Goal: Information Seeking & Learning: Learn about a topic

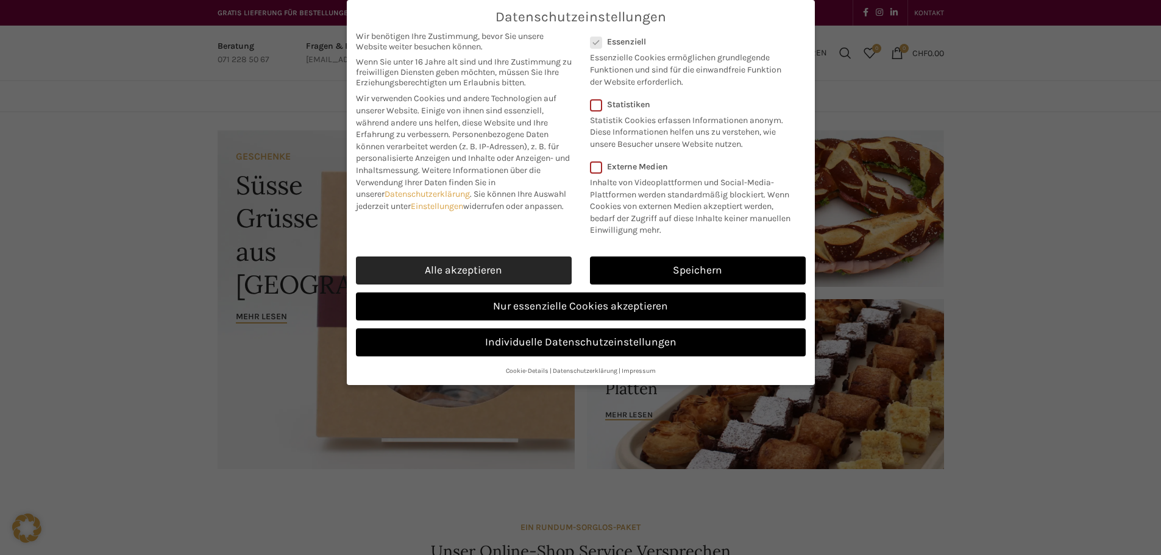
click at [523, 269] on link "Alle akzeptieren" at bounding box center [464, 271] width 216 height 28
checkbox input "true"
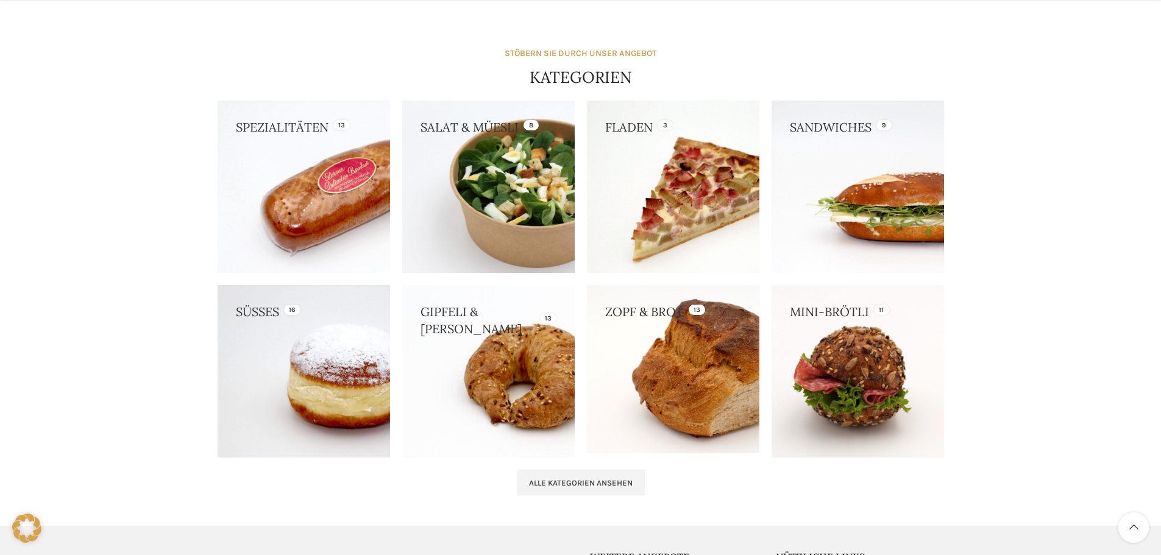
scroll to position [1036, 0]
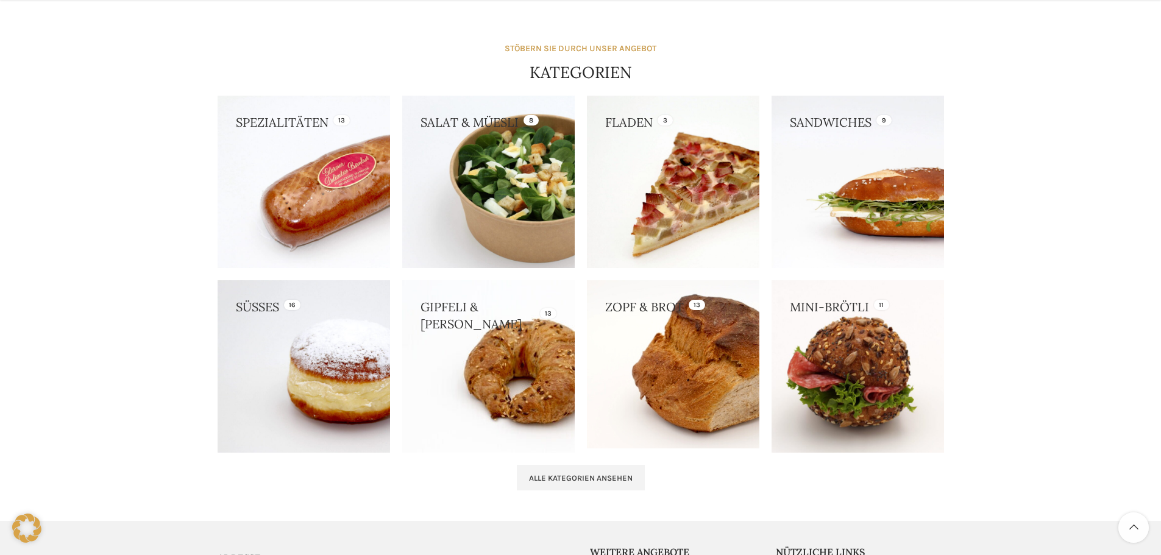
click at [885, 322] on link at bounding box center [857, 366] width 172 height 172
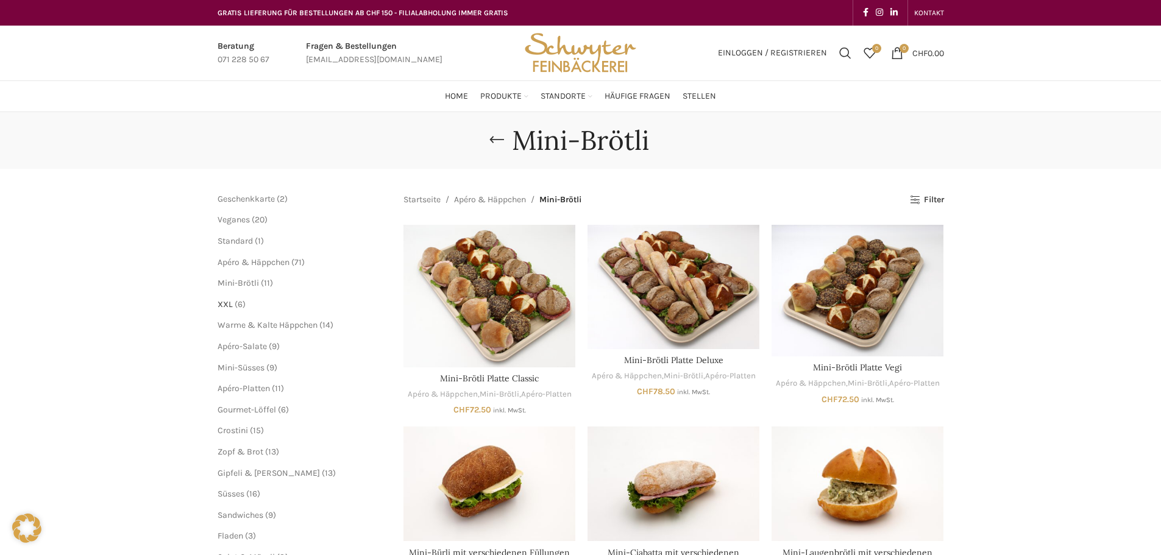
click at [231, 305] on span "XXL" at bounding box center [225, 304] width 15 height 10
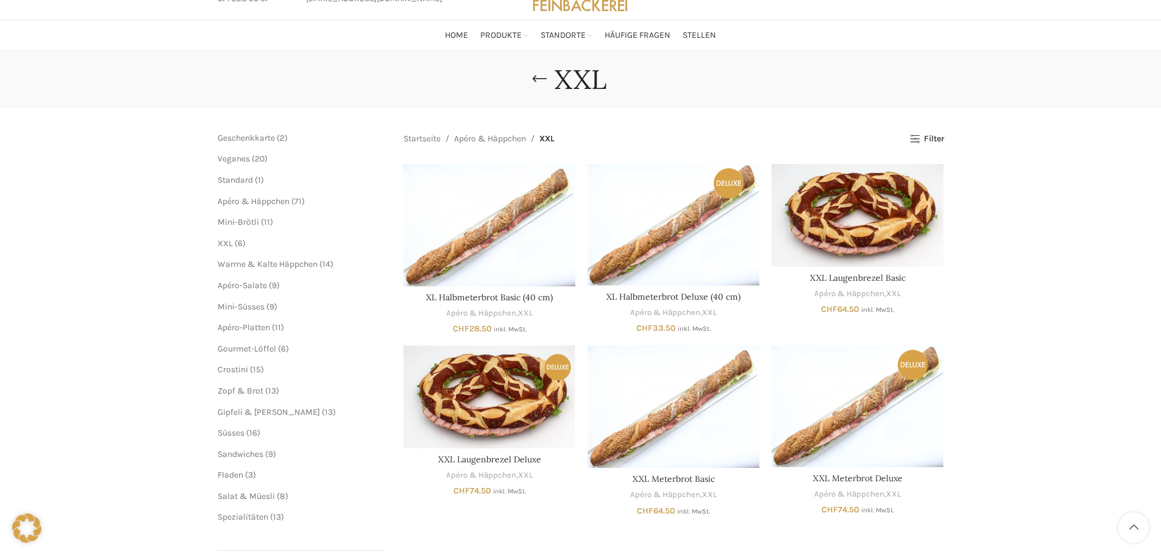
scroll to position [122, 0]
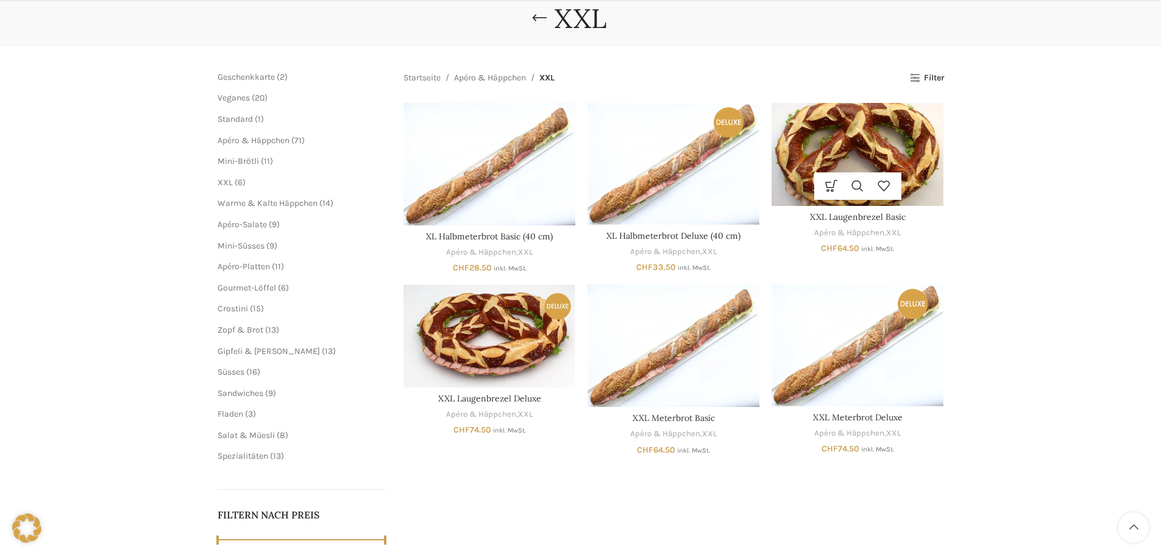
click at [839, 140] on img "XXL Laugenbrezel Basic" at bounding box center [857, 154] width 172 height 103
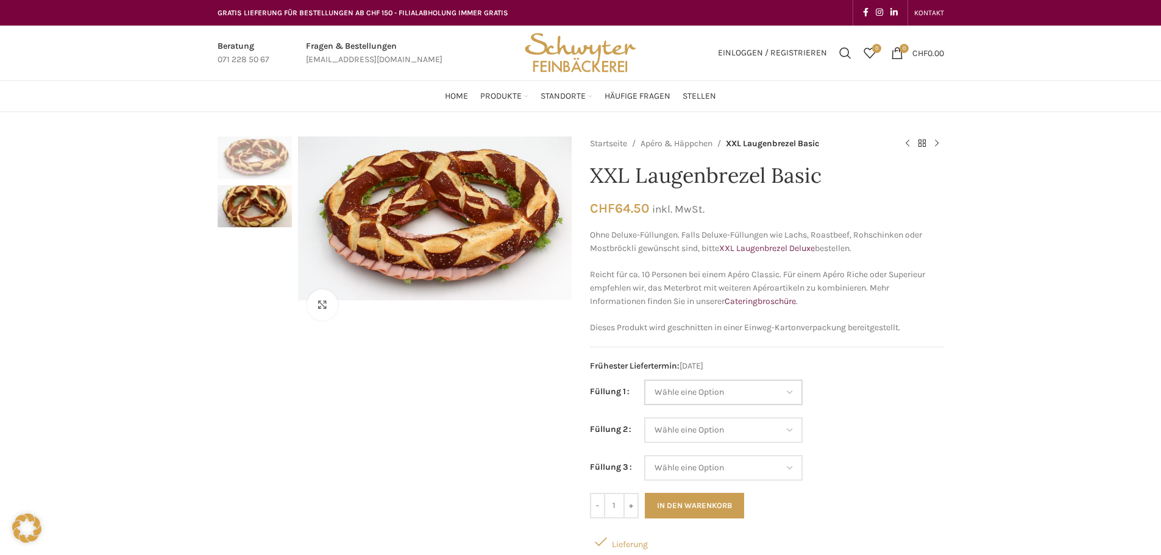
click at [762, 391] on select "Wähle eine Option Salami Schinken Fleischkäse Trutenschinken Appenzellerkäse Gr…" at bounding box center [723, 393] width 158 height 26
click at [541, 53] on img "Site logo" at bounding box center [579, 53] width 119 height 55
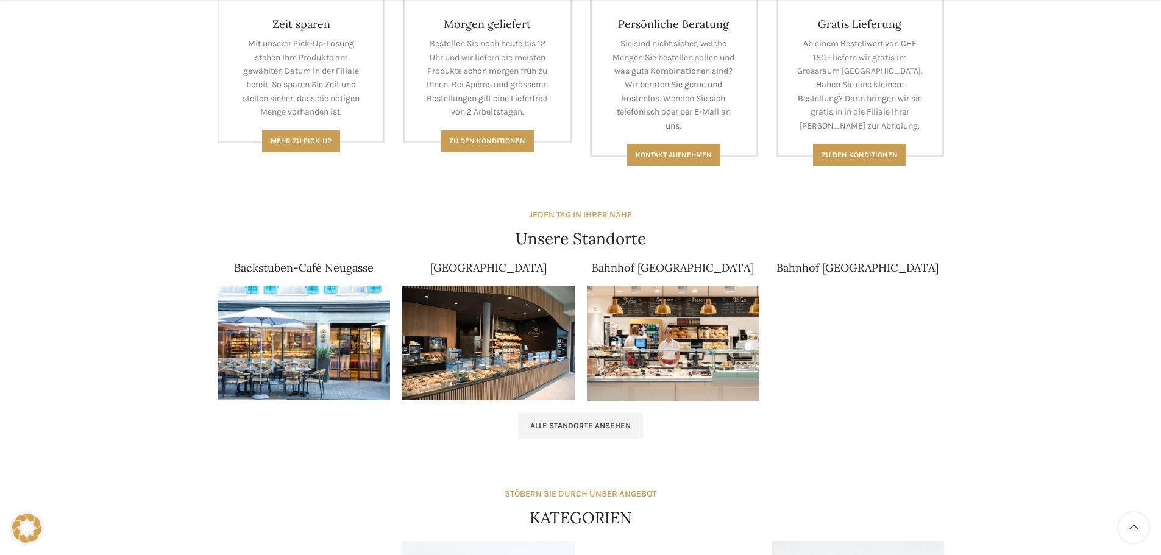
scroll to position [609, 0]
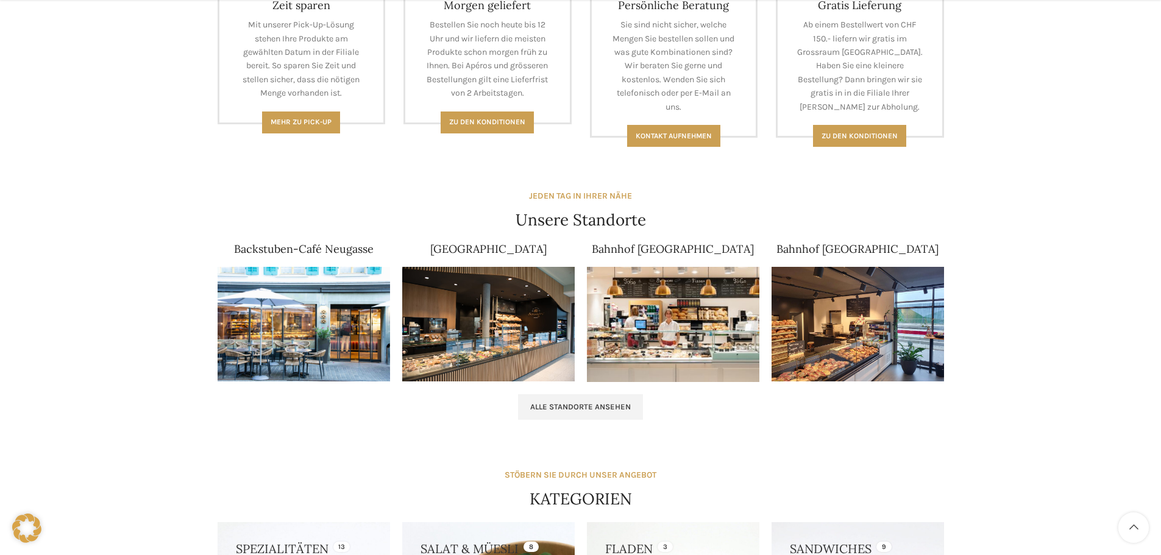
click at [329, 298] on img at bounding box center [304, 324] width 172 height 115
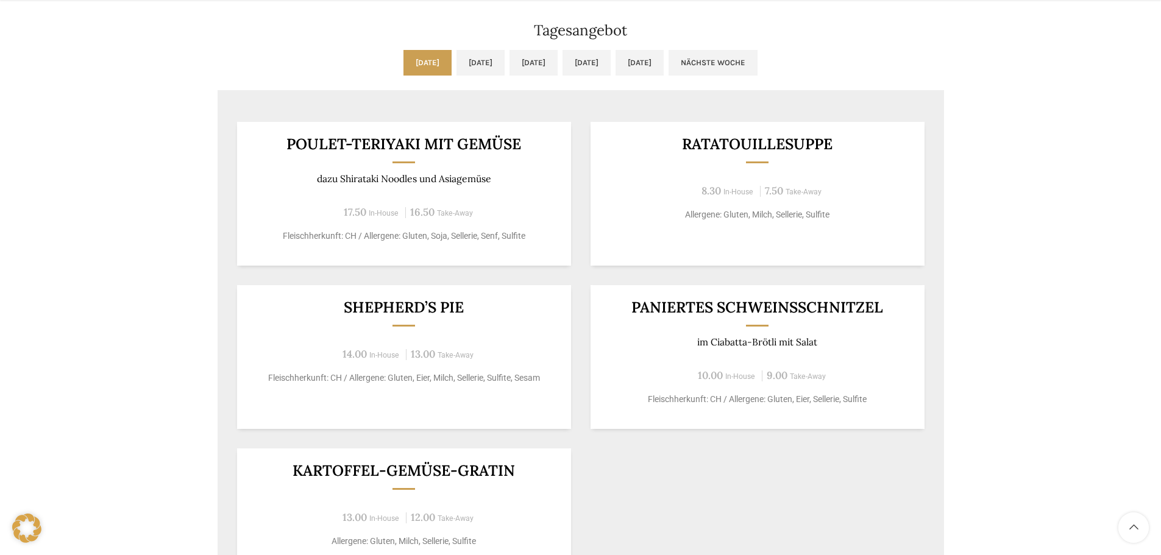
scroll to position [1036, 0]
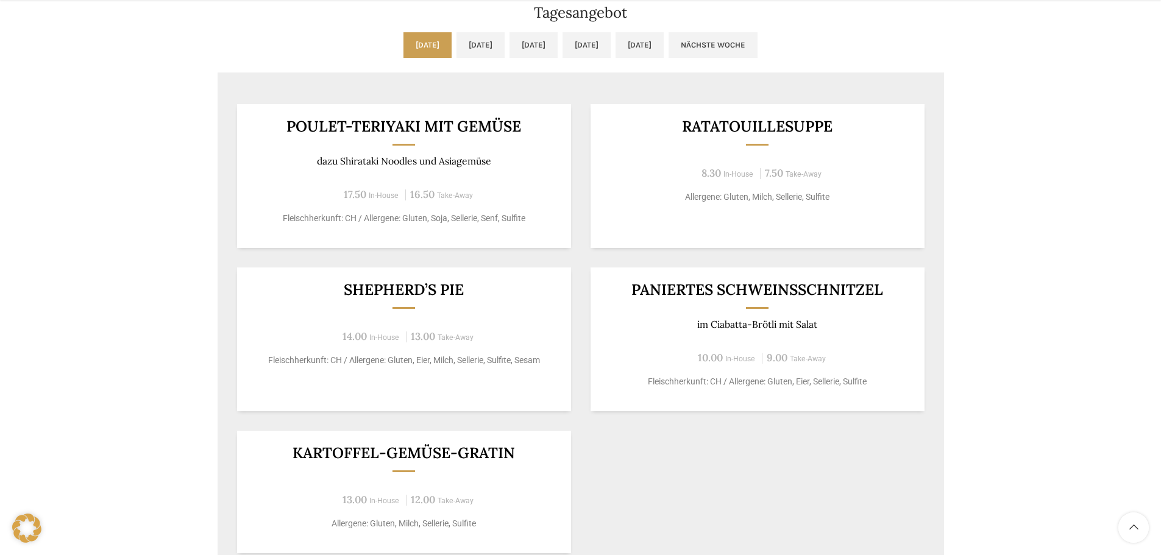
click at [427, 295] on h3 "Shepherd’s Pie" at bounding box center [404, 289] width 304 height 15
click at [429, 293] on h3 "Shepherd’s Pie" at bounding box center [404, 289] width 304 height 15
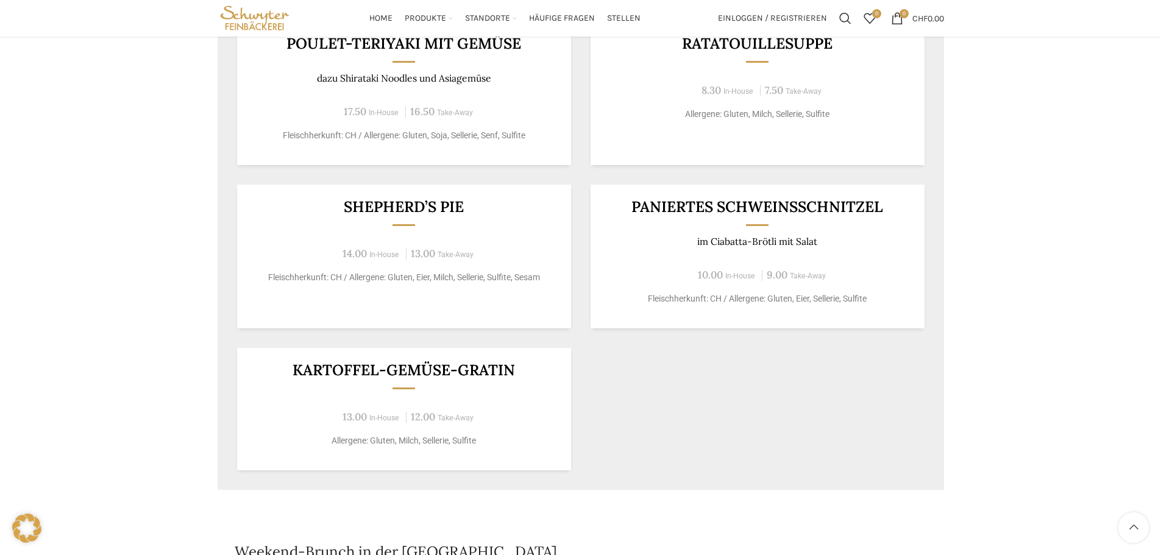
scroll to position [975, 0]
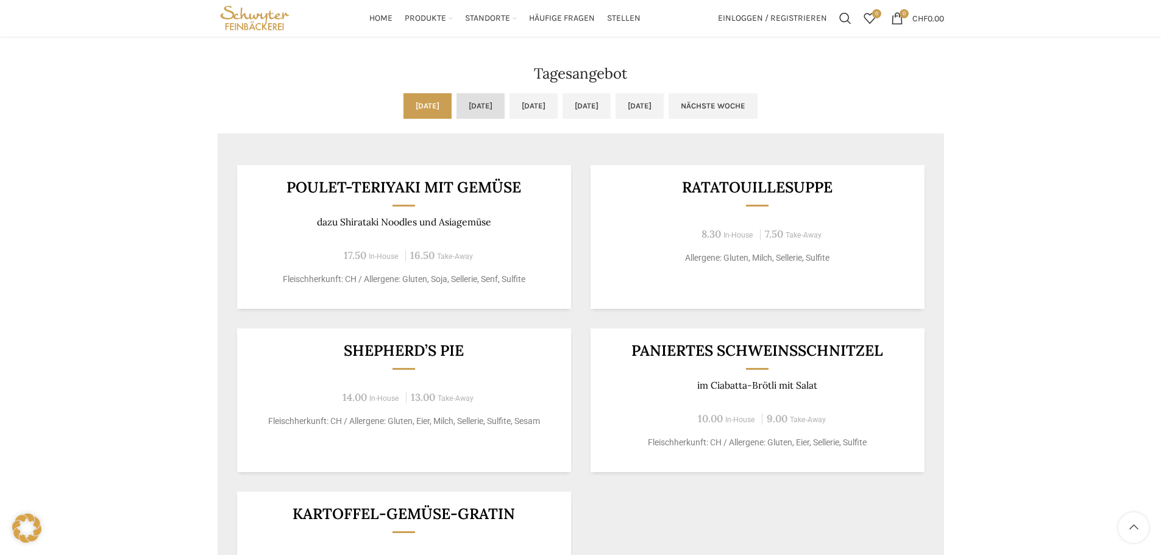
click at [456, 118] on link "Di, 23.09.2025" at bounding box center [480, 106] width 48 height 26
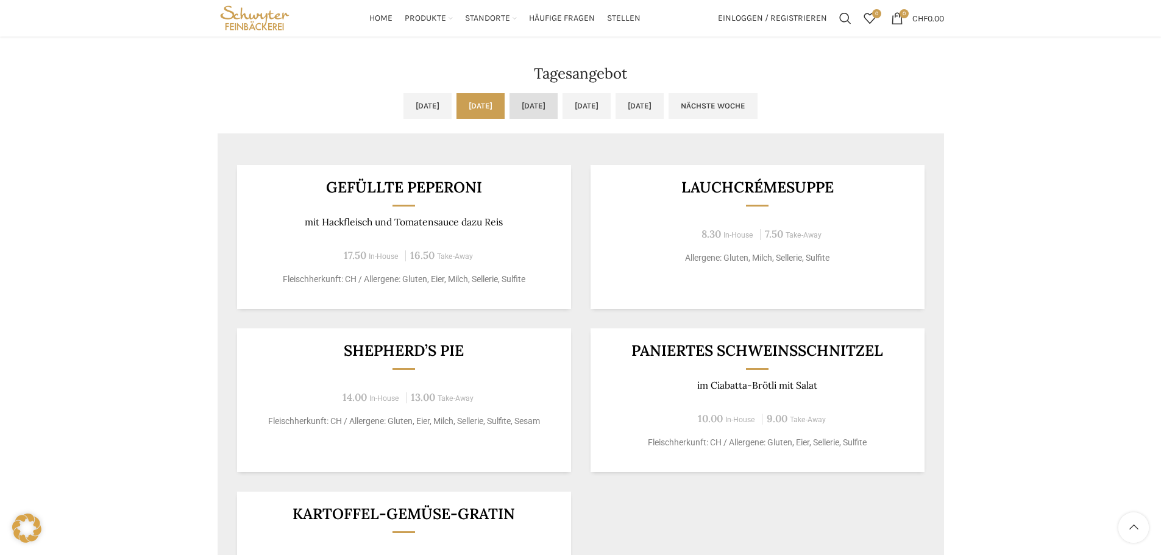
click at [513, 105] on link "Mi, 24.09.2025" at bounding box center [533, 106] width 48 height 26
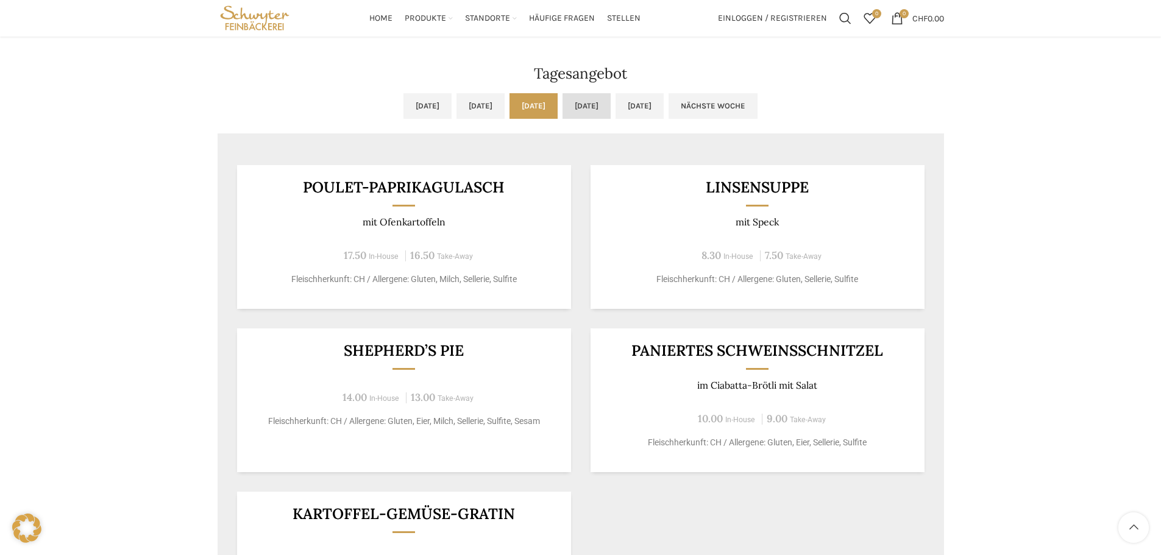
click at [611, 106] on link "Do, 25.09.2025" at bounding box center [586, 106] width 48 height 26
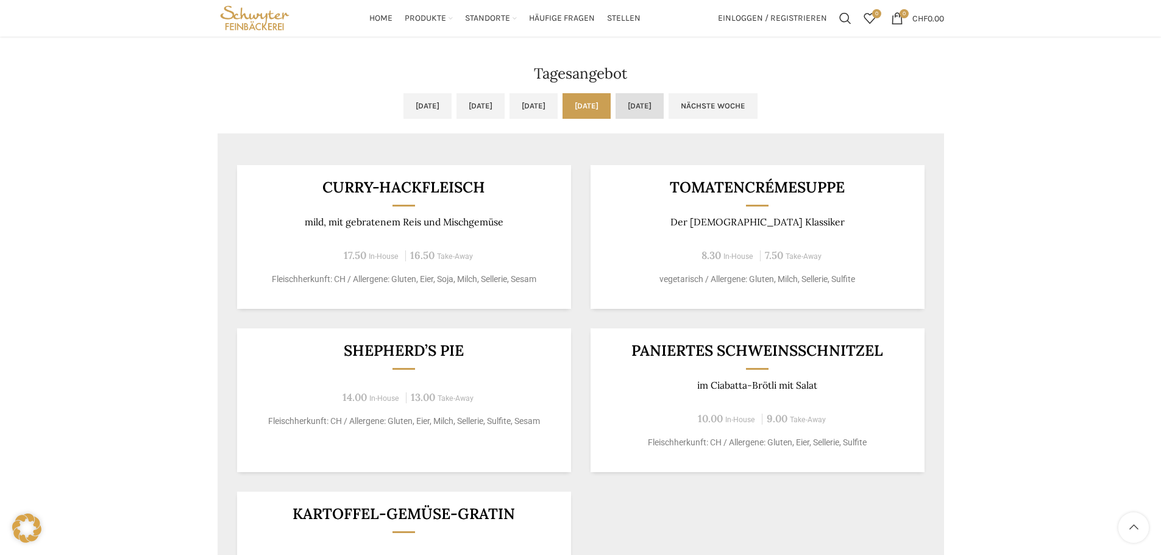
click at [664, 107] on link "Fr, 26.09.2025" at bounding box center [639, 106] width 48 height 26
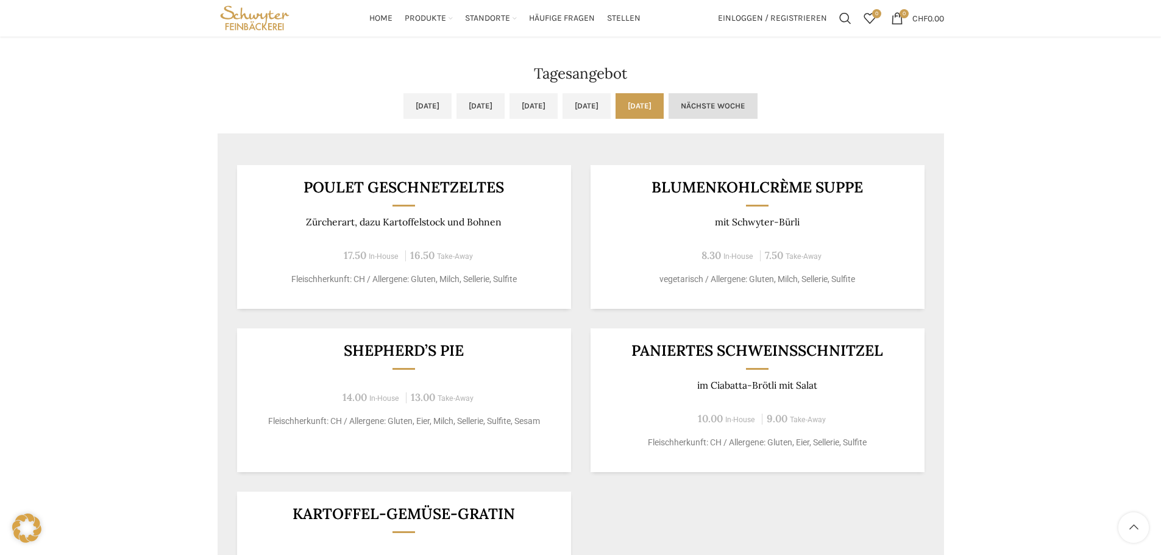
click at [757, 104] on link "Nächste Woche" at bounding box center [713, 106] width 89 height 26
